Goal: Communication & Community: Answer question/provide support

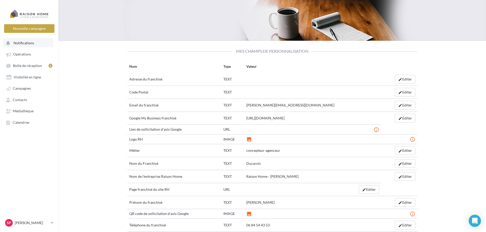
click at [34, 44] on button "Notifications" at bounding box center [28, 42] width 50 height 9
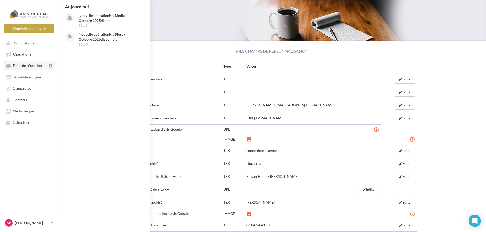
click at [37, 61] on link "Boîte de réception 1" at bounding box center [29, 65] width 52 height 9
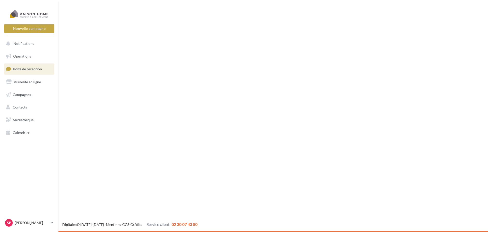
click at [37, 54] on link "Opérations" at bounding box center [29, 56] width 52 height 11
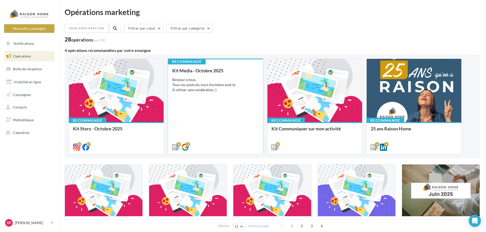
click at [224, 94] on div "Kit Media - [DATE] Bonjour à tous, Tous vos posts du mois d'octobre sont là. À …" at bounding box center [215, 108] width 86 height 81
